Goal: Task Accomplishment & Management: Use online tool/utility

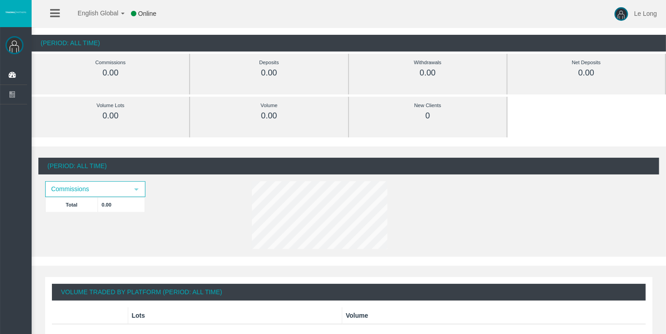
scroll to position [45, 0]
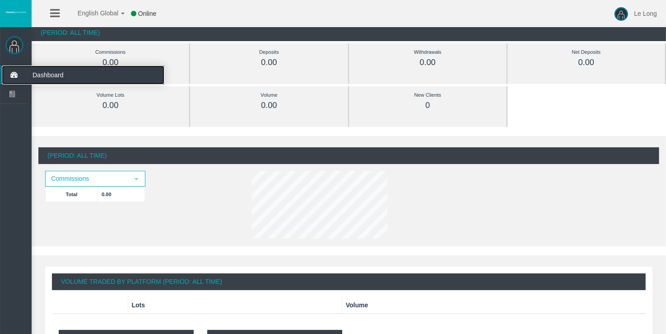
click at [18, 76] on icon at bounding box center [14, 74] width 24 height 19
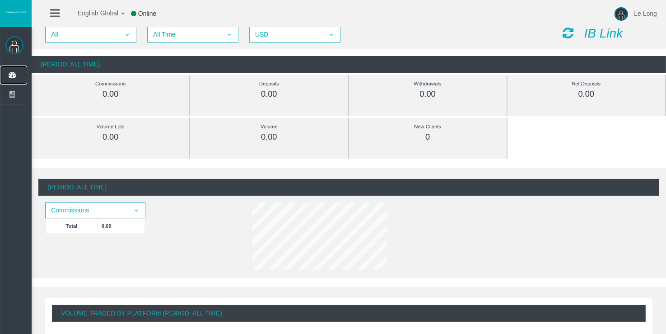
scroll to position [0, 0]
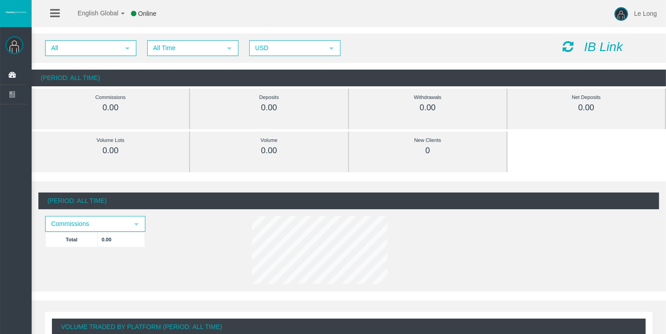
click at [601, 45] on icon "IB Link" at bounding box center [603, 47] width 39 height 14
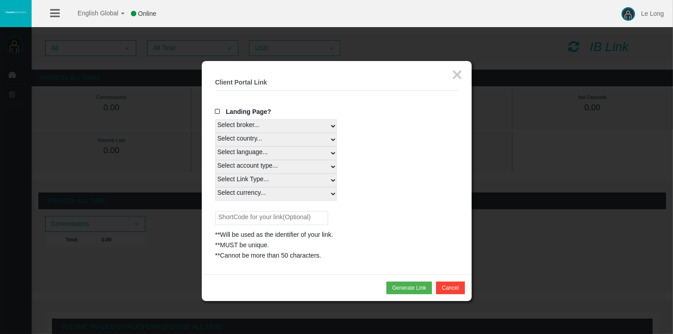
click at [219, 112] on span at bounding box center [219, 111] width 9 height 6
click at [0, 0] on input "Landing Page?" at bounding box center [0, 0] width 0 height 0
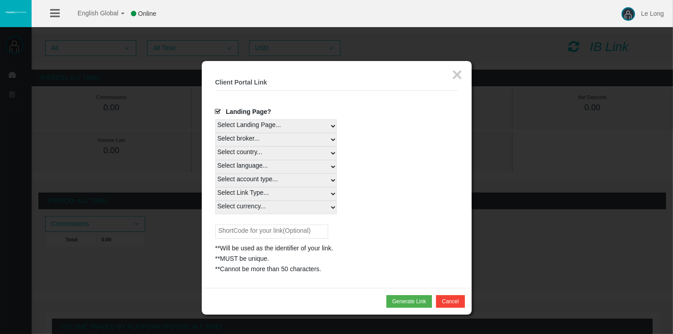
click at [297, 154] on select "Select country... Rest of the World" at bounding box center [275, 153] width 121 height 14
click at [386, 179] on div "Select account type... All Platforms MT4 LiveFloatingSpreadAccount MT4 LiveFixe…" at bounding box center [336, 180] width 243 height 14
click at [318, 154] on select "Select country... Rest of the World" at bounding box center [275, 153] width 121 height 14
select select
click at [215, 146] on select "Select country... Rest of the World" at bounding box center [275, 153] width 121 height 14
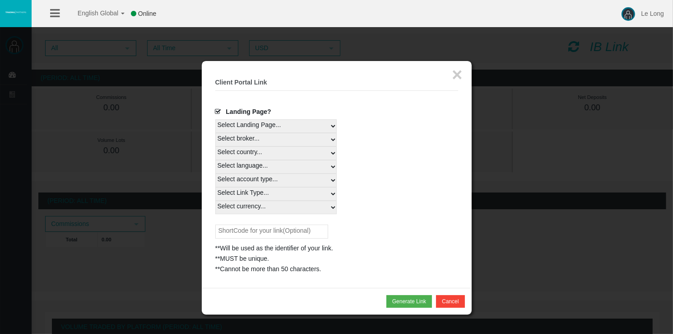
click at [289, 166] on select "Select language... English Japanese Chinese Portuguese Spanish Czech German Fre…" at bounding box center [275, 167] width 121 height 14
select select
click at [215, 160] on select "Select language... English Japanese Chinese Portuguese Spanish Czech German Fre…" at bounding box center [275, 167] width 121 height 14
click at [289, 180] on select "Select account type... All Platforms MT4 LiveFloatingSpreadAccount MT4 LiveFixe…" at bounding box center [275, 180] width 121 height 14
select select
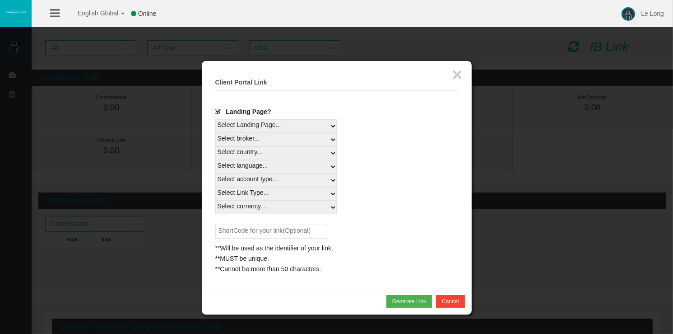
click at [215, 173] on select "Select account type... All Platforms MT4 LiveFloatingSpreadAccount MT4 LiveFixe…" at bounding box center [275, 180] width 121 height 14
click at [300, 193] on select "Select Link Type... Real" at bounding box center [275, 194] width 121 height 14
select select "Real"
click at [215, 187] on select "Select Link Type... Real" at bounding box center [275, 194] width 121 height 14
click at [294, 209] on select "Select currency... All Currencies EUR GBP USD" at bounding box center [275, 207] width 121 height 14
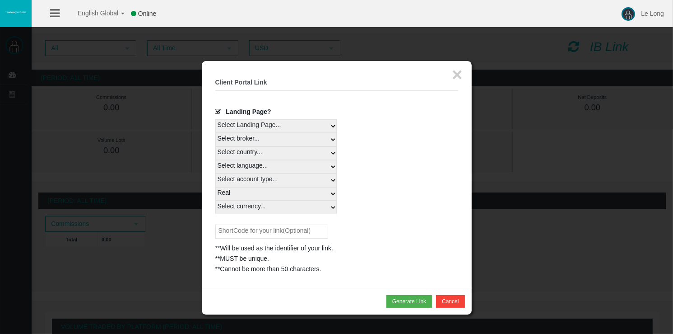
select select "USD"
click at [215, 200] on select "Select currency... All Currencies EUR GBP USD" at bounding box center [275, 207] width 121 height 14
click at [403, 298] on button "Generate Link" at bounding box center [410, 301] width 46 height 13
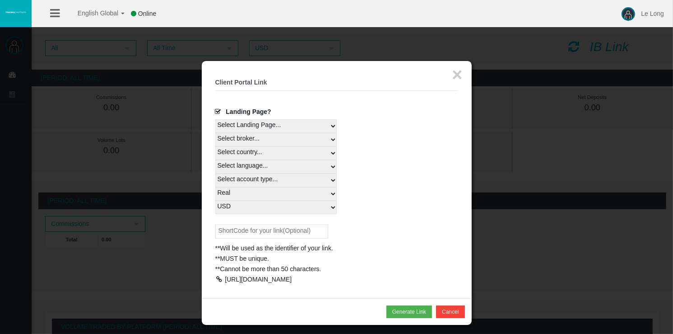
click at [219, 277] on div at bounding box center [219, 279] width 8 height 6
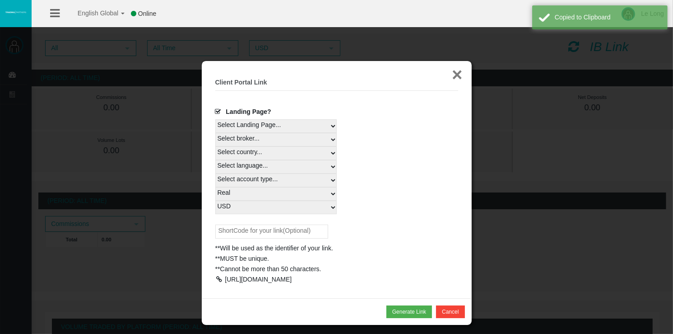
click at [455, 72] on button "×" at bounding box center [457, 74] width 10 height 18
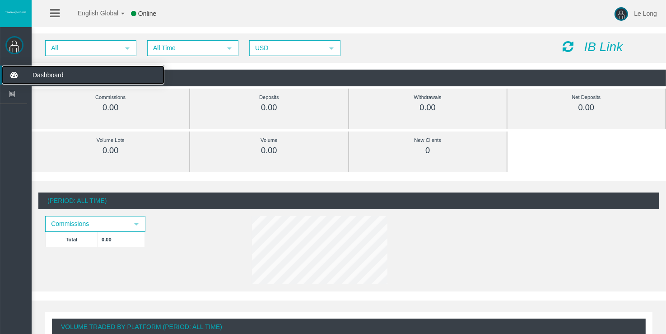
click at [20, 78] on icon at bounding box center [14, 74] width 24 height 19
click at [619, 48] on icon "IB Link" at bounding box center [603, 47] width 39 height 14
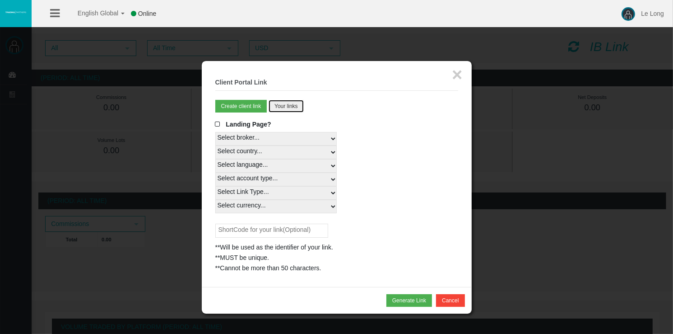
click at [288, 106] on button "Your links" at bounding box center [286, 106] width 35 height 13
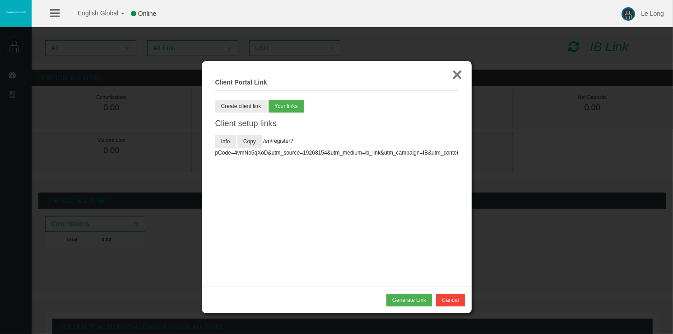
click at [457, 75] on button "×" at bounding box center [457, 74] width 10 height 18
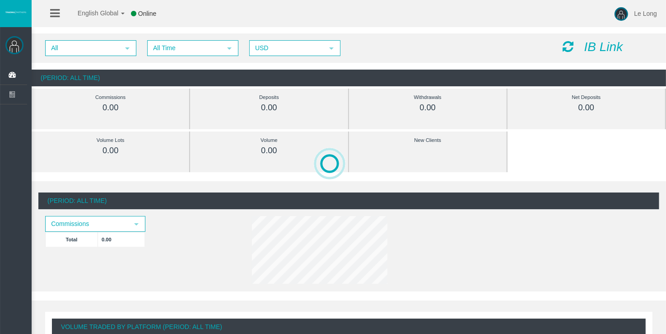
click at [54, 15] on icon at bounding box center [54, 13] width 9 height 11
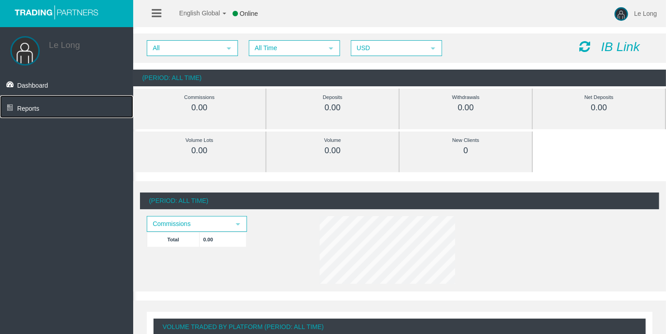
click at [69, 104] on link "Reports" at bounding box center [66, 106] width 133 height 23
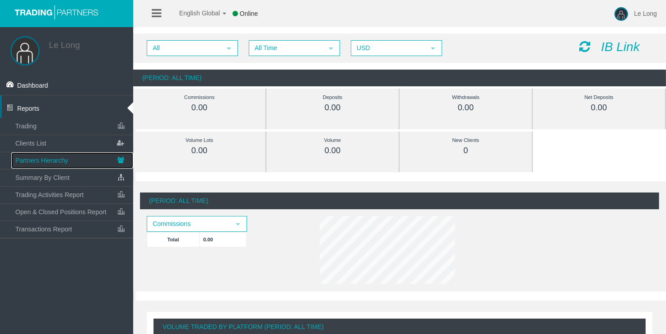
click at [65, 161] on span "Partners Hierarchy" at bounding box center [41, 160] width 53 height 7
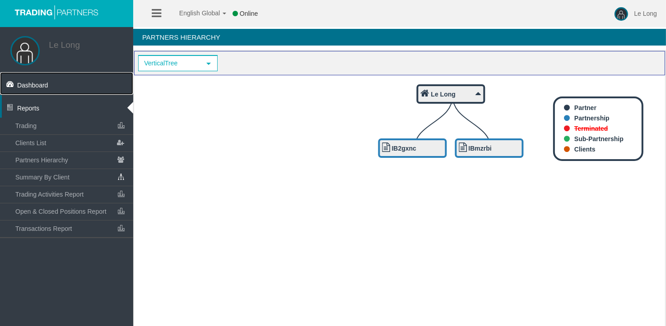
click at [72, 82] on link "Dashboard" at bounding box center [66, 83] width 133 height 23
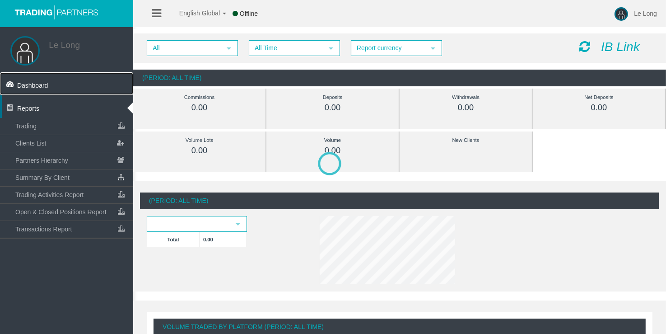
click at [56, 82] on link "Dashboard" at bounding box center [66, 83] width 133 height 23
click at [160, 14] on icon at bounding box center [156, 13] width 9 height 11
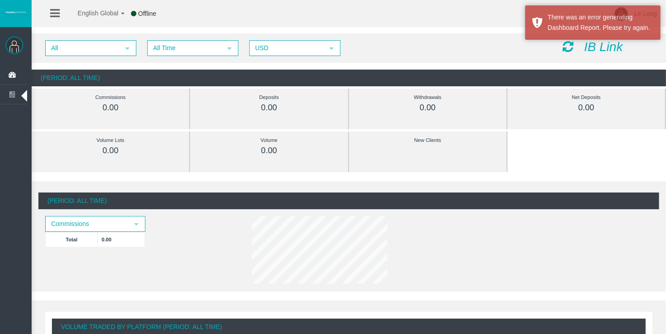
click at [55, 15] on icon at bounding box center [54, 13] width 9 height 11
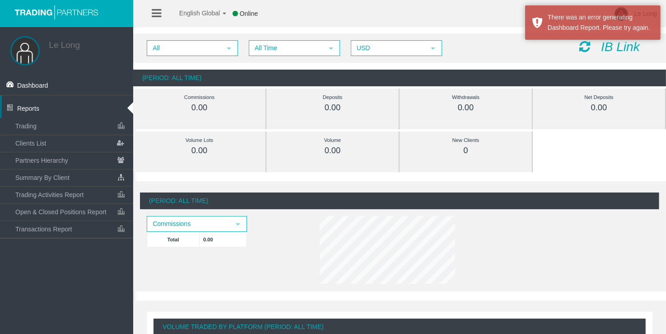
click at [466, 277] on div at bounding box center [421, 251] width 216 height 71
click at [466, 37] on div "All select All Time select 5 USD select USD IB Link" at bounding box center [399, 47] width 533 height 29
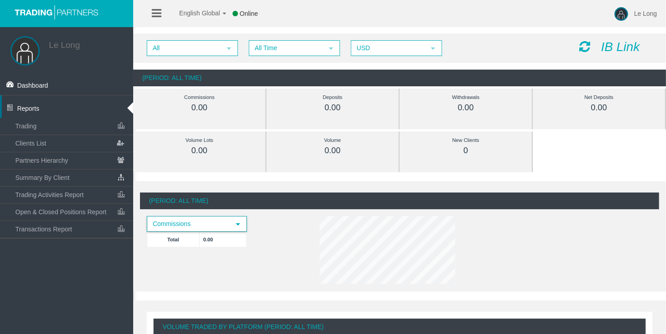
click at [236, 220] on span "select" at bounding box center [238, 224] width 16 height 14
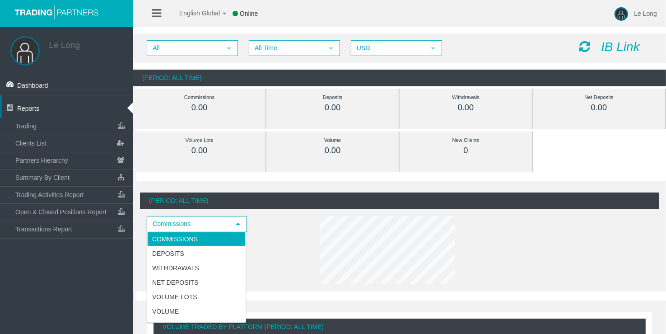
click at [205, 238] on li "Commissions" at bounding box center [196, 239] width 98 height 14
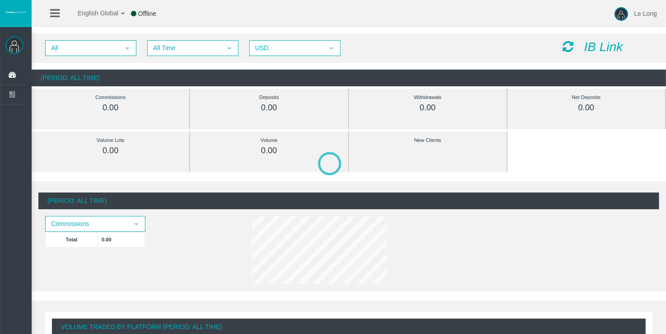
click at [593, 44] on icon "IB Link" at bounding box center [603, 47] width 39 height 14
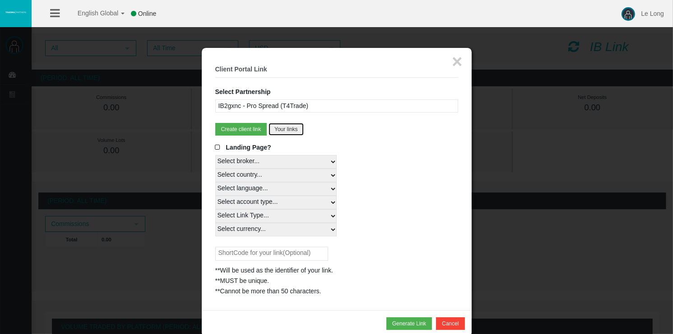
click at [283, 132] on button "Your links" at bounding box center [286, 129] width 35 height 13
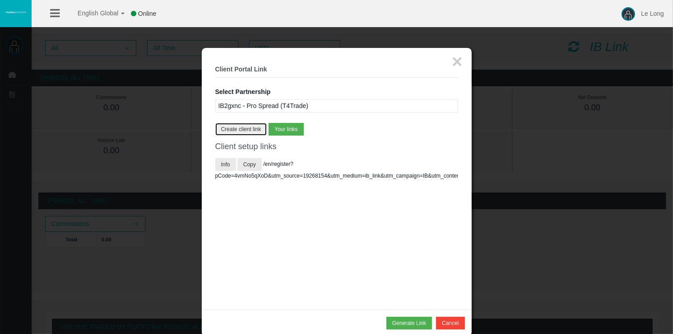
click at [241, 129] on button "Create client link" at bounding box center [241, 129] width 52 height 13
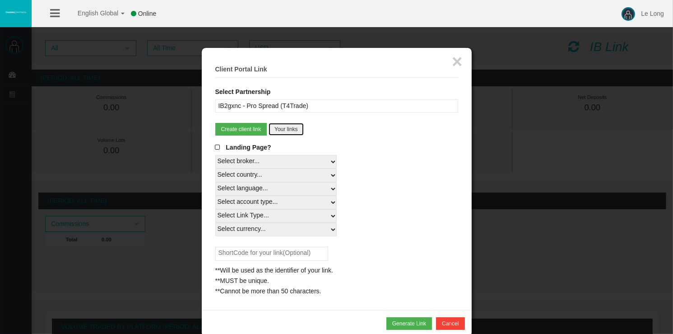
click at [282, 129] on button "Your links" at bounding box center [286, 129] width 35 height 13
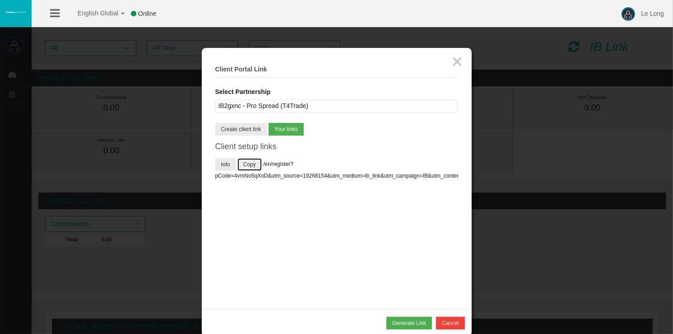
click at [253, 162] on button "Copy" at bounding box center [250, 164] width 24 height 13
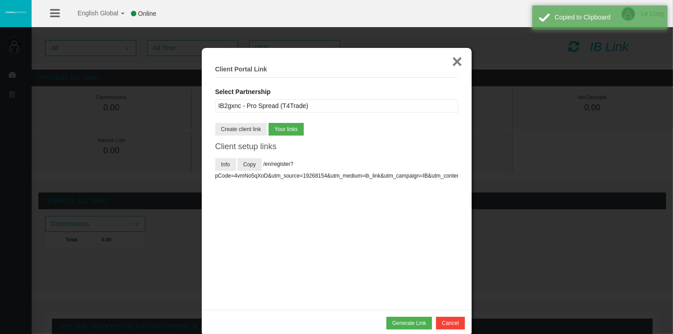
click at [461, 63] on button "×" at bounding box center [457, 61] width 10 height 18
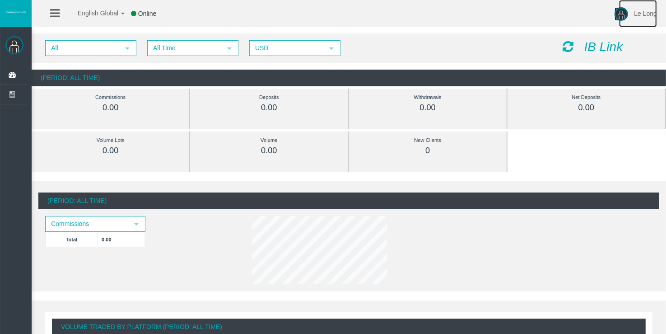
click at [640, 13] on span "Le Long" at bounding box center [645, 13] width 23 height 7
click at [633, 53] on link "Log Out" at bounding box center [657, 51] width 81 height 12
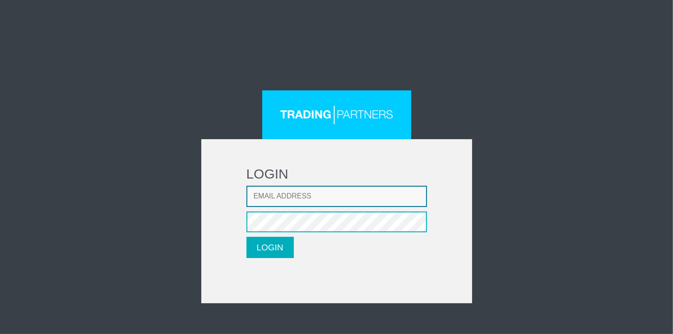
click at [278, 195] on input "Email address" at bounding box center [337, 196] width 181 height 21
type input "onepageio.contact@gmail.com"
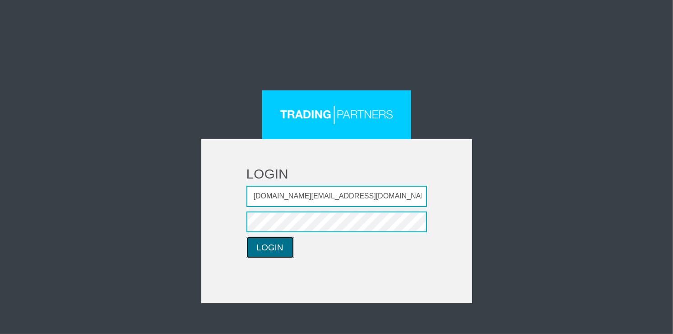
click at [282, 249] on button "LOGIN" at bounding box center [270, 247] width 47 height 21
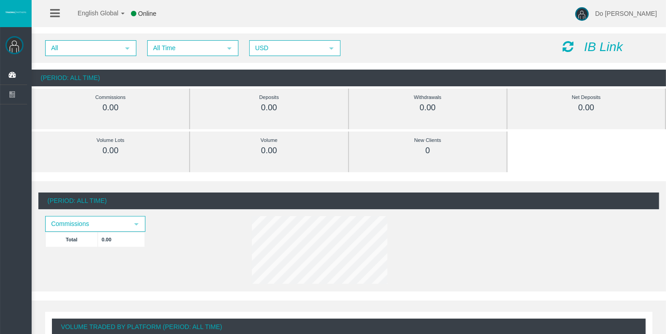
click at [594, 47] on icon "IB Link" at bounding box center [603, 47] width 39 height 14
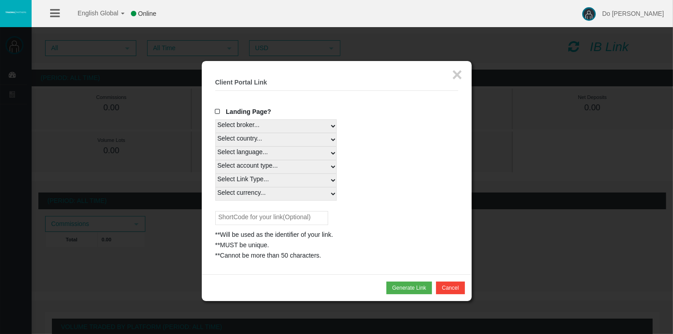
click at [255, 140] on select "Select country... Rest of the World" at bounding box center [275, 140] width 121 height 14
select select
click at [215, 133] on select "Select country... Rest of the World" at bounding box center [275, 140] width 121 height 14
click at [266, 157] on select "Select language... English Japanese Chinese Portuguese Spanish Czech German Fre…" at bounding box center [275, 153] width 121 height 14
select select
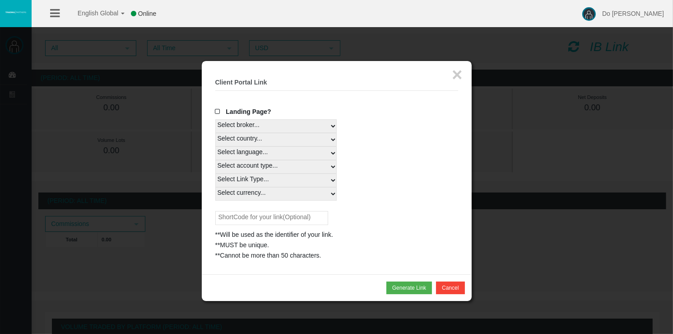
click at [215, 146] on select "Select language... English Japanese Chinese Portuguese Spanish Czech German Fre…" at bounding box center [275, 153] width 121 height 14
click at [265, 167] on select "Select account type... All Platforms MT4 LiveFloatingSpreadAccount MT4 LiveFixe…" at bounding box center [275, 167] width 121 height 14
select select
click at [215, 160] on select "Select account type... All Platforms MT4 LiveFloatingSpreadAccount MT4 LiveFixe…" at bounding box center [275, 167] width 121 height 14
click at [264, 177] on select "Select Link Type... Real" at bounding box center [275, 180] width 121 height 14
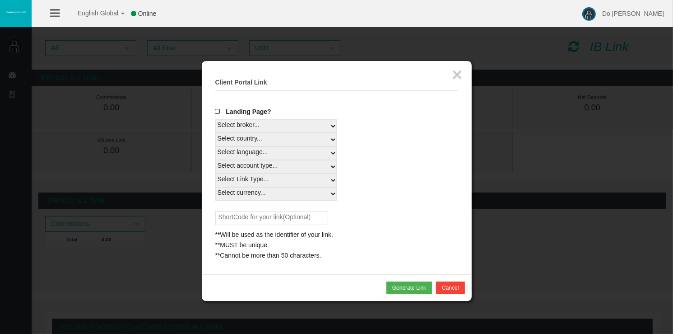
select select "Real"
click at [215, 173] on select "Select Link Type... Real" at bounding box center [275, 180] width 121 height 14
click at [256, 192] on select "Select currency... All Currencies EUR GBP USD" at bounding box center [275, 194] width 121 height 14
click at [215, 187] on select "Select currency... All Currencies EUR GBP USD" at bounding box center [275, 194] width 121 height 14
click at [306, 195] on select "Select currency... All Currencies EUR GBP USD" at bounding box center [275, 194] width 121 height 14
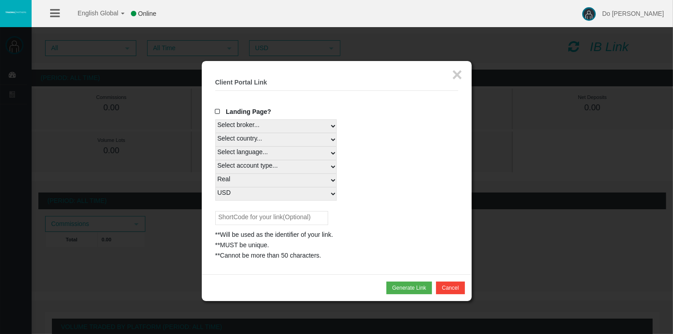
select select "All Currencies"
click at [215, 187] on select "Select currency... All Currencies EUR GBP USD" at bounding box center [275, 194] width 121 height 14
click at [275, 196] on select "Select currency... All Currencies EUR GBP USD" at bounding box center [275, 194] width 121 height 14
click at [364, 205] on div "Landing Page? Select broker... T4Trade Select country... Rest of the World Sele…" at bounding box center [336, 184] width 243 height 154
click at [411, 285] on button "Generate Link" at bounding box center [410, 287] width 46 height 13
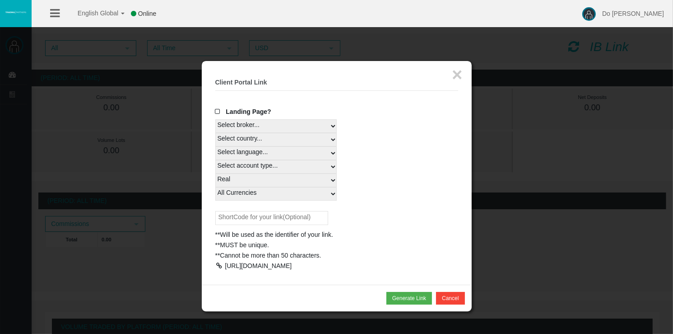
click at [216, 262] on div at bounding box center [219, 265] width 8 height 6
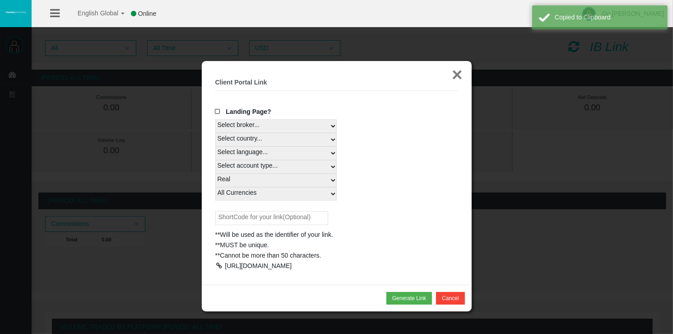
click at [452, 72] on button "×" at bounding box center [457, 74] width 10 height 18
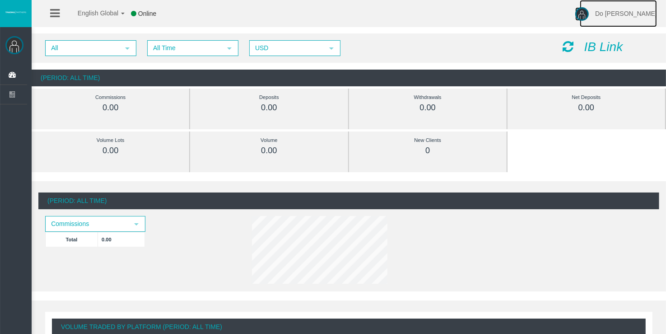
click at [647, 12] on span "Do Huy" at bounding box center [626, 13] width 62 height 7
click at [617, 48] on span "Log Out" at bounding box center [606, 50] width 23 height 7
